Goal: Task Accomplishment & Management: Manage account settings

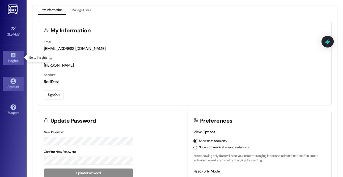
click at [15, 62] on div "Insights •" at bounding box center [13, 60] width 27 height 5
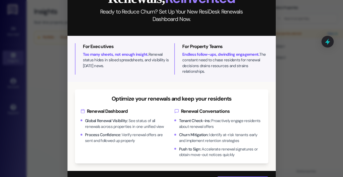
click at [291, 52] on div "Close Renewals, Reinvented Ready to Reduce Churn? Set Up Your New ResiDesk Rene…" at bounding box center [171, 88] width 343 height 177
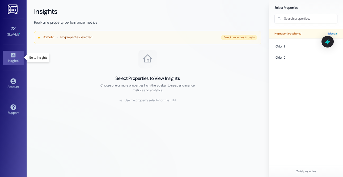
click at [13, 57] on icon at bounding box center [13, 55] width 6 height 6
click at [12, 34] on div "Site Visit •" at bounding box center [13, 34] width 27 height 5
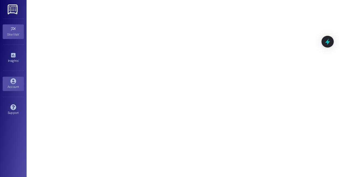
click at [14, 87] on div "Account" at bounding box center [13, 86] width 27 height 5
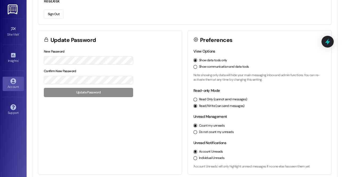
scroll to position [84, 0]
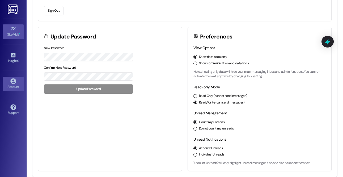
click at [13, 29] on icon at bounding box center [13, 28] width 5 height 3
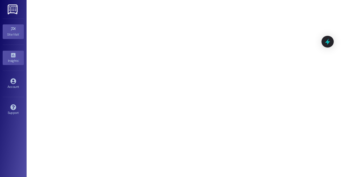
click at [10, 59] on div "Insights •" at bounding box center [13, 60] width 27 height 5
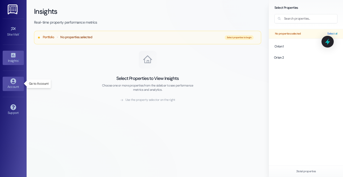
click at [11, 83] on icon at bounding box center [13, 81] width 6 height 6
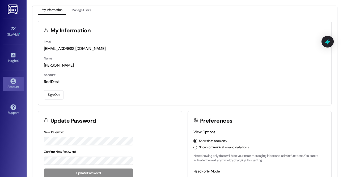
click at [52, 95] on button "Sign Out" at bounding box center [54, 94] width 20 height 9
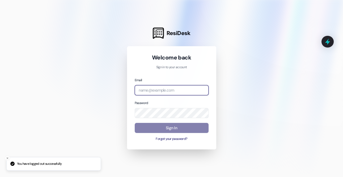
click at [151, 90] on input "email" at bounding box center [172, 90] width 74 height 10
type input "[EMAIL_ADDRESS][DOMAIN_NAME]"
